Goal: Contribute content

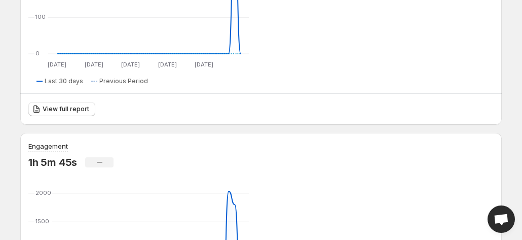
scroll to position [284, 0]
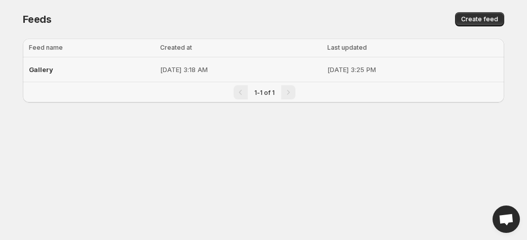
click at [98, 75] on div "Gallery" at bounding box center [91, 69] width 125 height 18
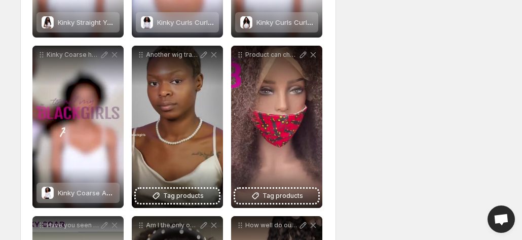
scroll to position [798, 0]
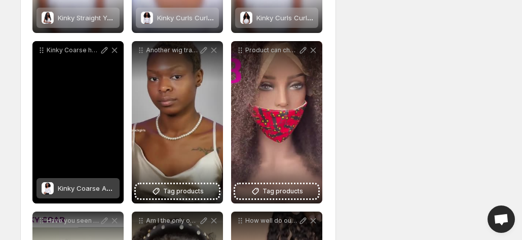
click at [82, 185] on span "Kinky Coarse Afro Headband Wig" at bounding box center [111, 188] width 107 height 8
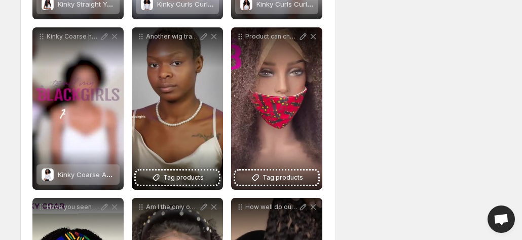
scroll to position [791, 0]
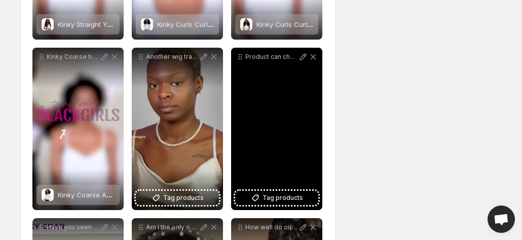
click at [285, 161] on div "Product can change a look Can you guess which texture this is Shop now at TOALL…" at bounding box center [276, 129] width 91 height 162
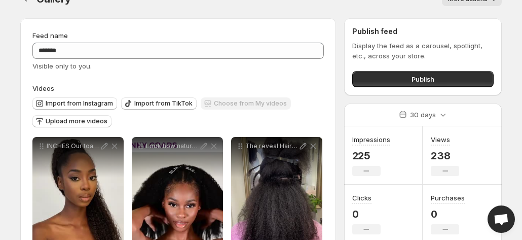
scroll to position [0, 0]
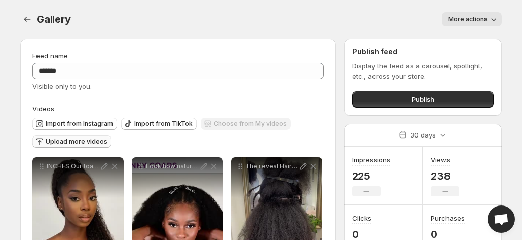
click at [92, 145] on span "Upload more videos" at bounding box center [77, 141] width 62 height 8
